Goal: Find specific page/section: Find specific page/section

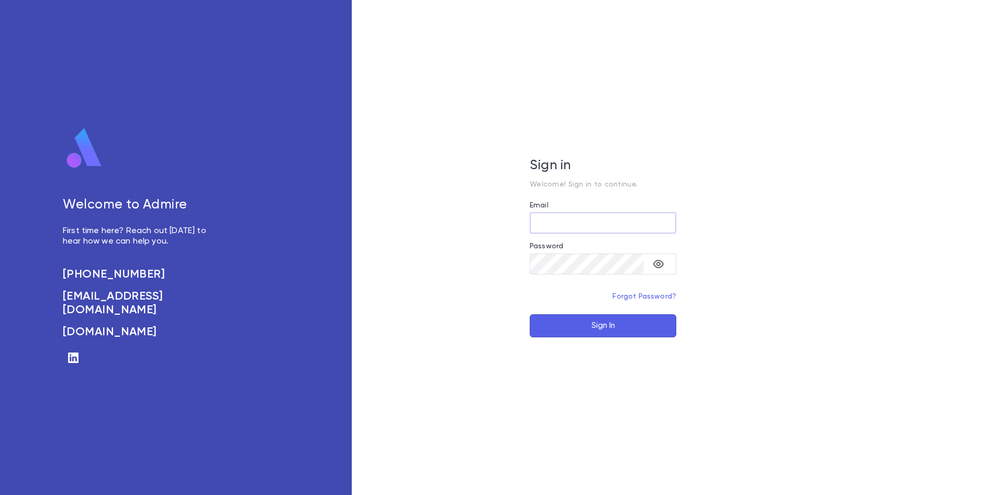
type input "**********"
click at [649, 325] on button "Sign In" at bounding box center [603, 325] width 147 height 23
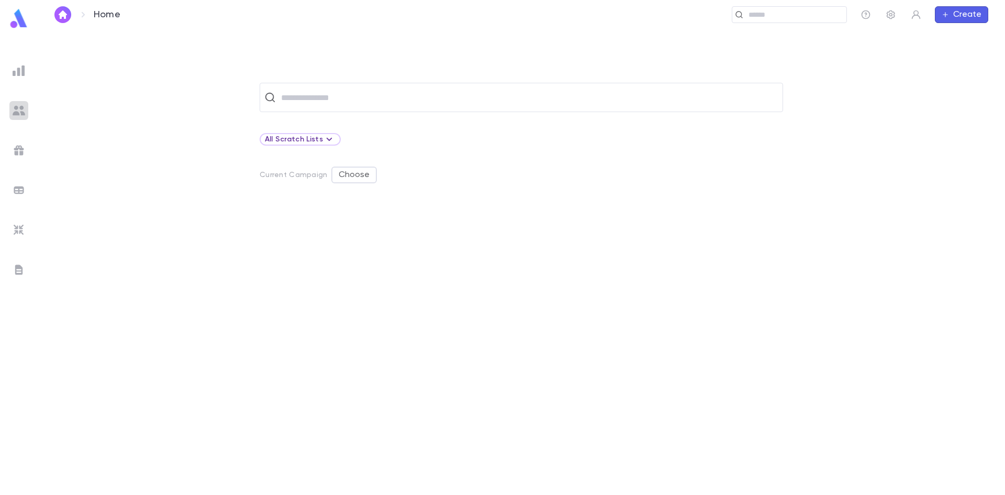
click at [18, 107] on img at bounding box center [19, 110] width 13 height 13
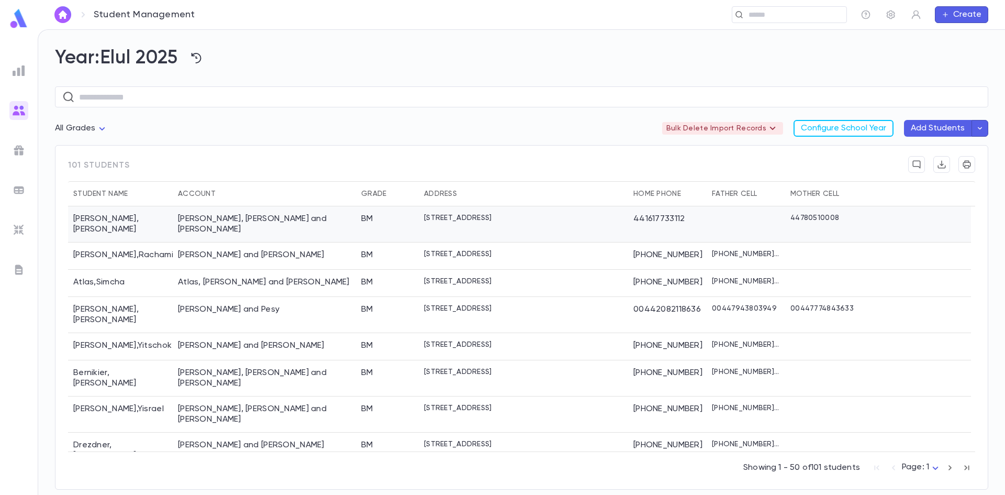
click at [277, 234] on div "[PERSON_NAME], [PERSON_NAME] and [PERSON_NAME]" at bounding box center [264, 224] width 183 height 36
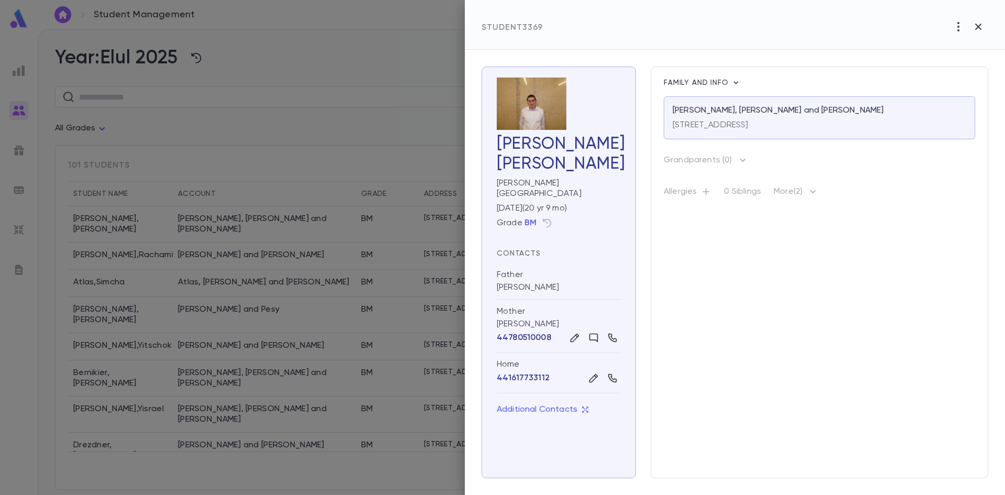
click at [322, 252] on div at bounding box center [502, 247] width 1005 height 495
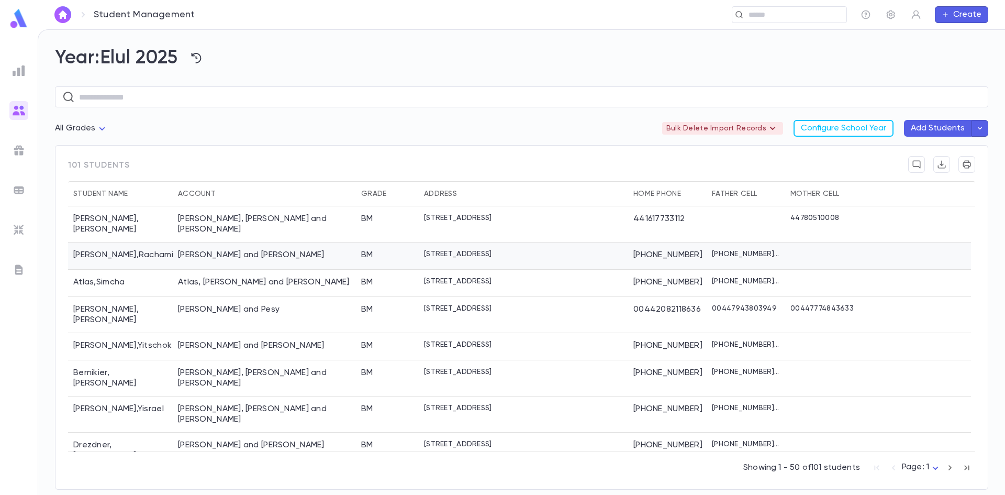
click at [310, 254] on div "[PERSON_NAME] and [PERSON_NAME]" at bounding box center [251, 255] width 147 height 10
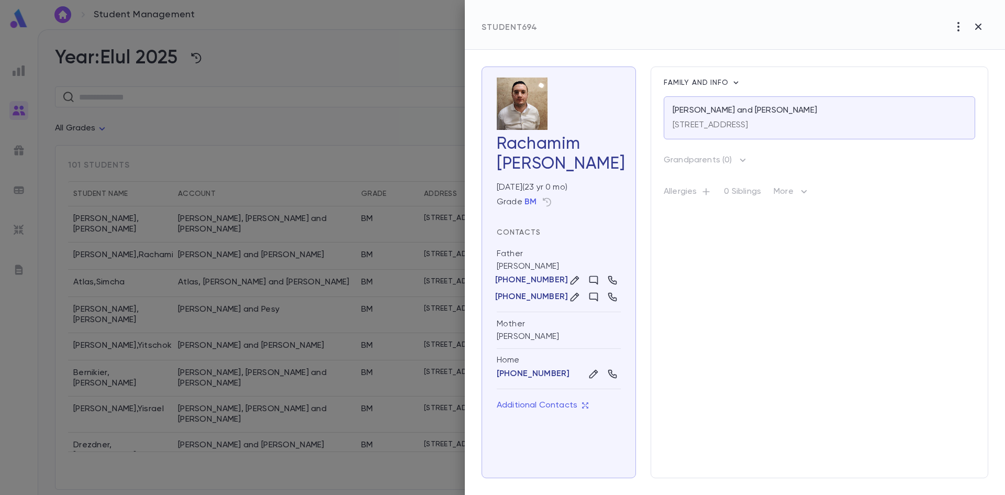
click at [289, 306] on div at bounding box center [502, 247] width 1005 height 495
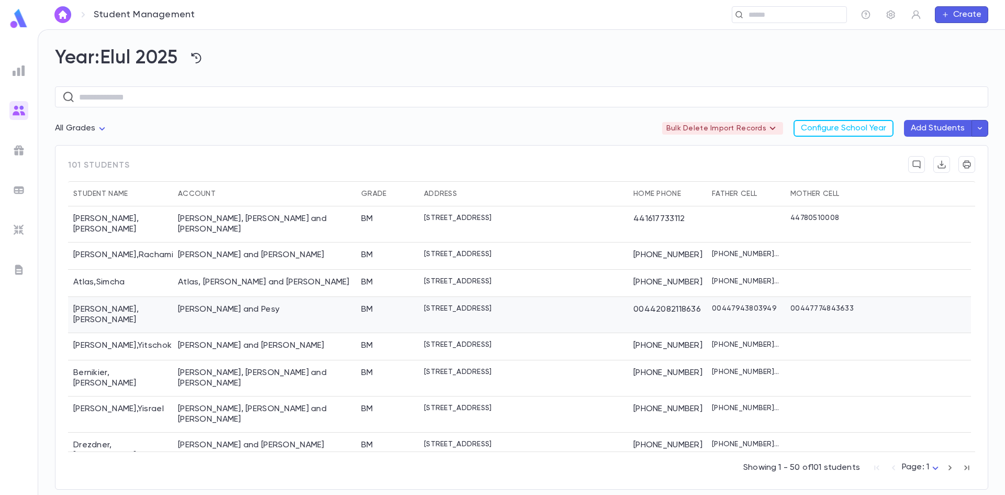
click at [198, 308] on div "[PERSON_NAME] and Pesy" at bounding box center [229, 309] width 102 height 10
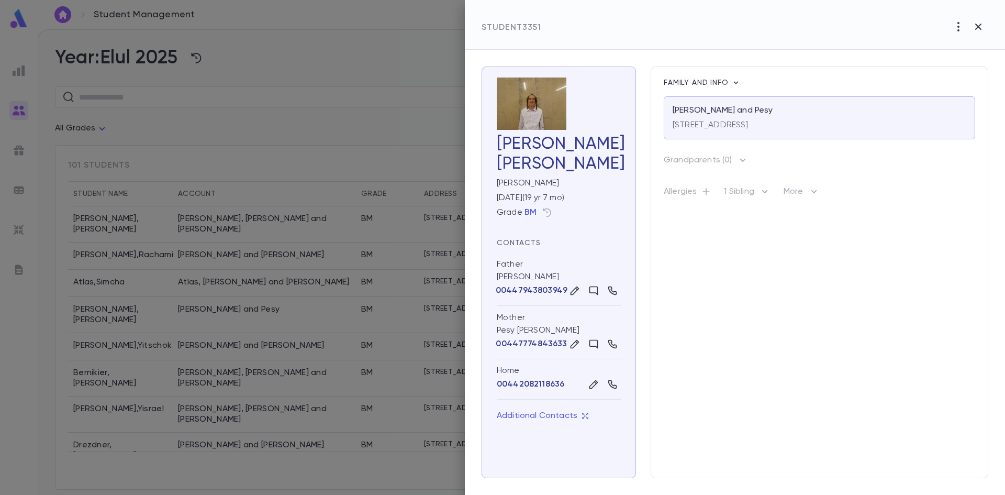
click at [208, 426] on div at bounding box center [502, 247] width 1005 height 495
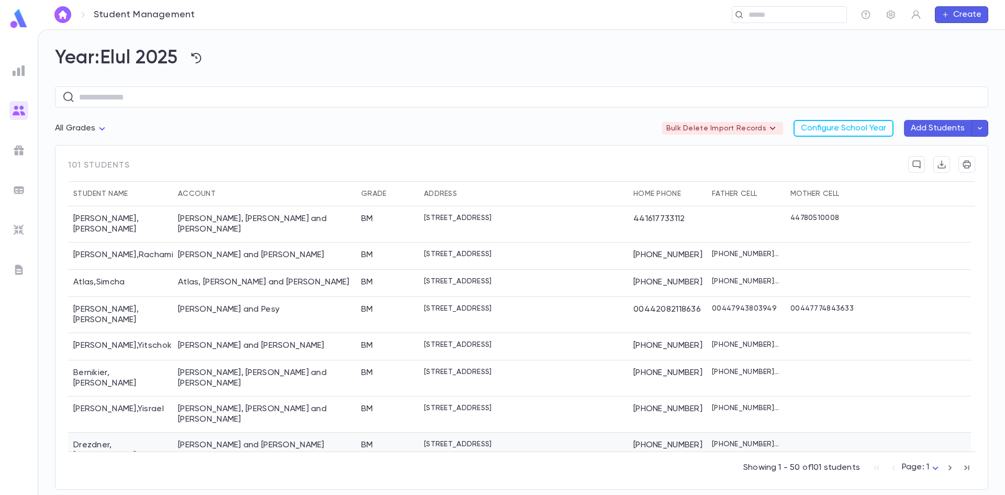
click at [131, 432] on div "[PERSON_NAME]" at bounding box center [120, 450] width 105 height 36
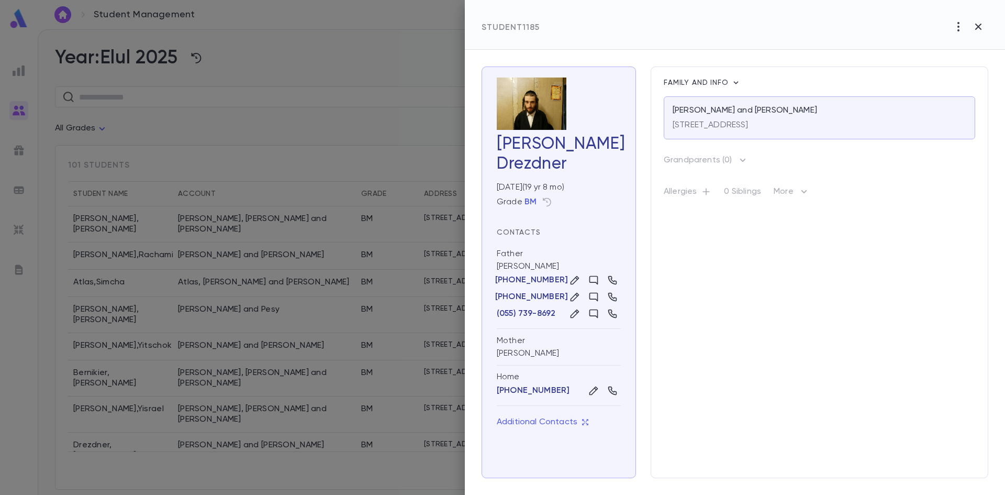
click at [291, 448] on div at bounding box center [502, 247] width 1005 height 495
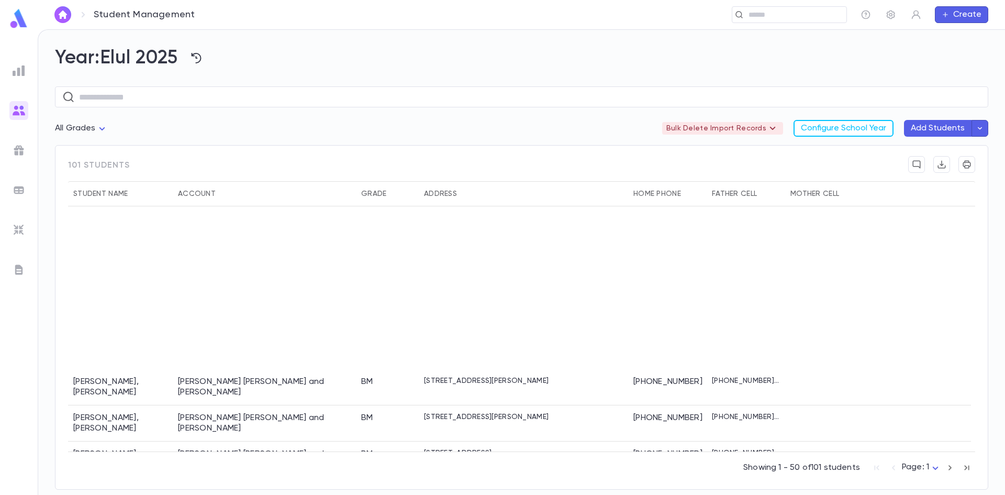
scroll to position [942, 0]
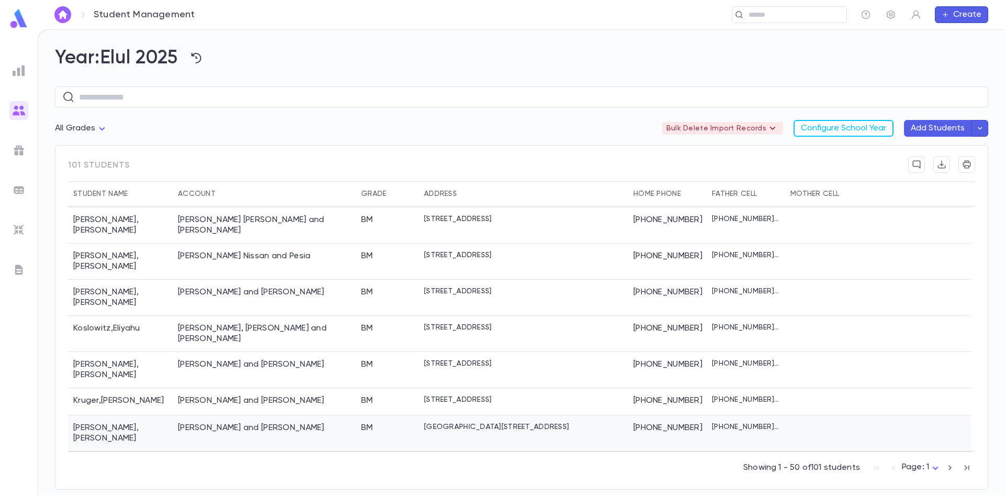
click at [175, 415] on div "[PERSON_NAME] and [PERSON_NAME]" at bounding box center [264, 433] width 183 height 36
